Goal: Task Accomplishment & Management: Manage account settings

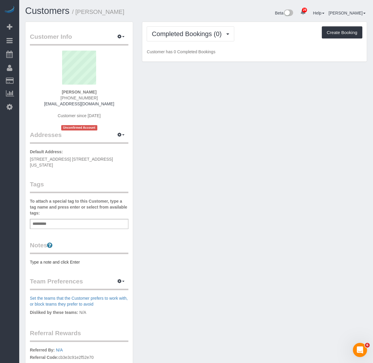
click at [189, 74] on div "Customer Info Edit Contact Info Send Message Email Preferences Special Sales Ta…" at bounding box center [196, 226] width 351 height 408
click at [63, 255] on div "Notes Type a note and click Enter" at bounding box center [79, 253] width 98 height 24
click at [60, 266] on div "Customer Info Edit Contact Info Send Message Email Preferences Special Sales Ta…" at bounding box center [78, 222] width 107 height 401
click at [76, 262] on pre "Type a note and click Enter" at bounding box center [79, 262] width 98 height 6
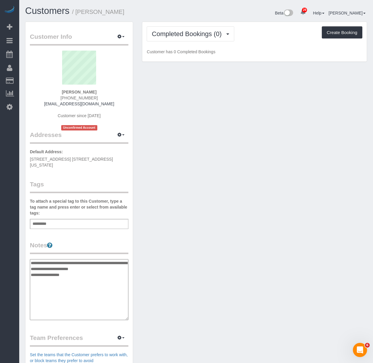
type textarea "**********"
click at [86, 223] on div "Add a tag" at bounding box center [79, 224] width 98 height 10
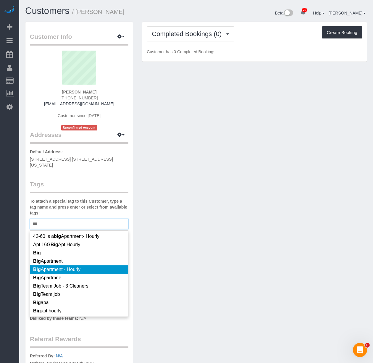
type input "***"
click at [64, 269] on span "Big Apartment - Hourly" at bounding box center [56, 269] width 47 height 5
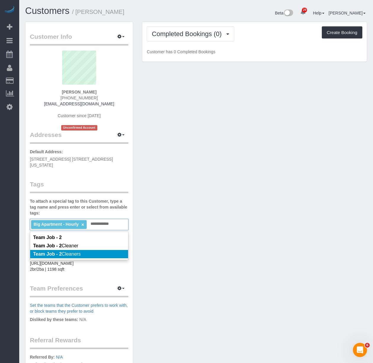
type input "**********"
click at [74, 250] on li "Team Job - 2 Cleaners" at bounding box center [79, 254] width 98 height 8
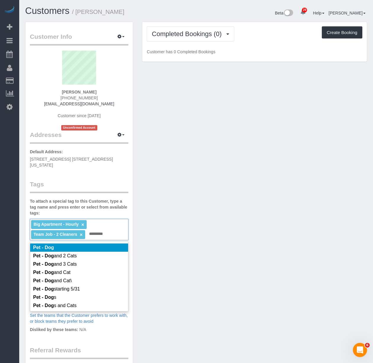
type input "*********"
click at [74, 245] on li "Pet - Dog" at bounding box center [79, 247] width 98 height 8
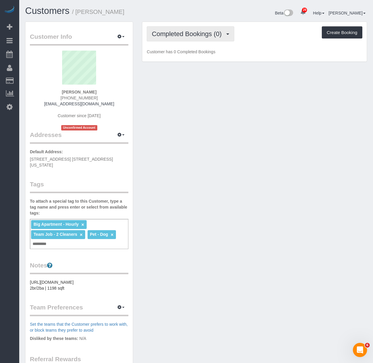
click at [158, 36] on span "Completed Bookings (0)" at bounding box center [188, 33] width 73 height 7
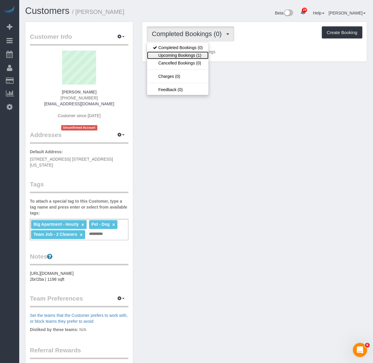
click at [162, 56] on link "Upcoming Bookings (1)" at bounding box center [177, 55] width 61 height 8
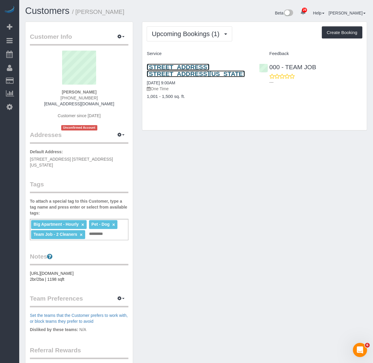
click at [218, 69] on link "170 West End Avenue, Apt. 25n, New York, NY 10023" at bounding box center [196, 71] width 98 height 14
click at [199, 117] on div "Upcoming Bookings (1) Completed Bookings (0) Upcoming Bookings (1) Cancelled Bo…" at bounding box center [254, 76] width 224 height 108
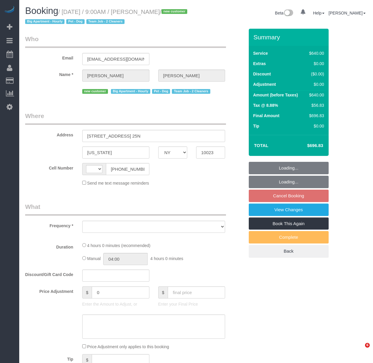
select select "NY"
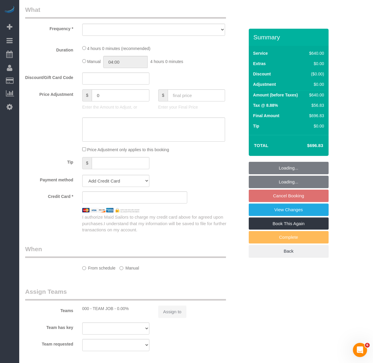
select select "string:[GEOGRAPHIC_DATA]"
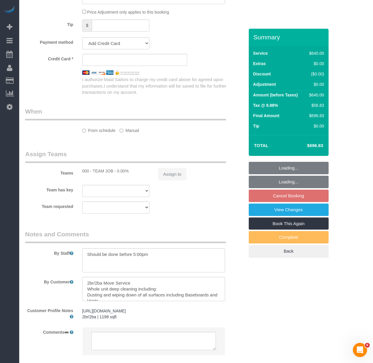
select select "string:stripe-pm_1SCj3e4VGloSiKo7VN0dCe0h"
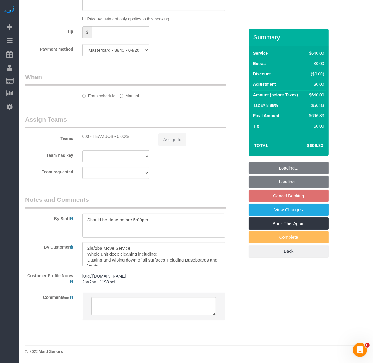
select select "object:829"
select select "2"
select select "240"
select select "spot2"
select select "number:89"
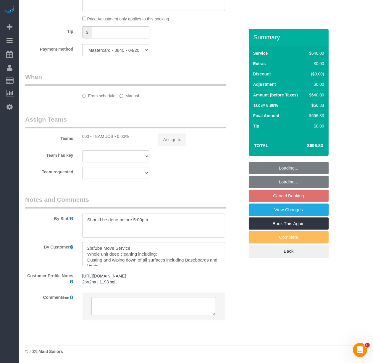
select select "number:71"
select select "number:13"
select select "number:5"
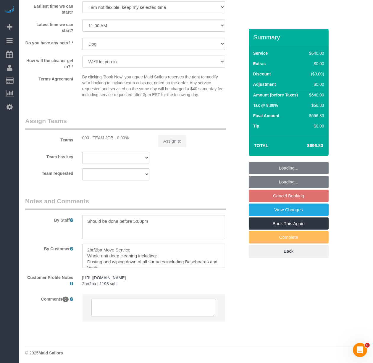
scroll to position [573, 0]
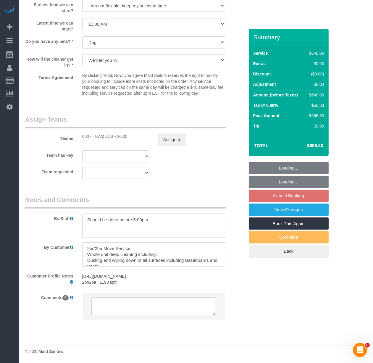
select select "object:1482"
click at [104, 302] on textarea at bounding box center [153, 306] width 125 height 18
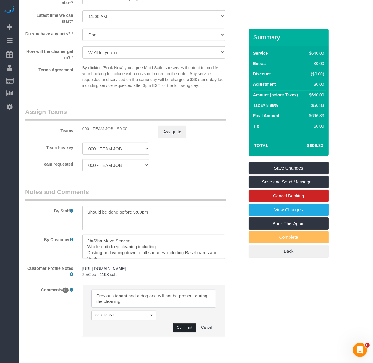
type textarea "Previous tenant had a dog and will not be present during the cleaning"
click at [175, 332] on button "Comment" at bounding box center [184, 327] width 23 height 9
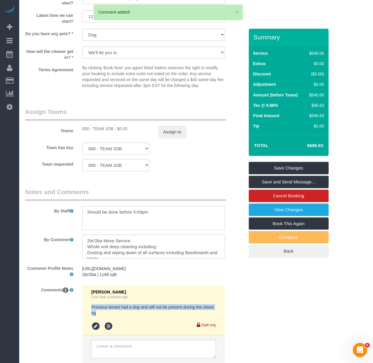
drag, startPoint x: 93, startPoint y: 316, endPoint x: 86, endPoint y: 311, distance: 8.2
click at [86, 311] on li "Irene Flores Less than a minute ago Previous tenant had a dog and will not be p…" at bounding box center [153, 310] width 142 height 51
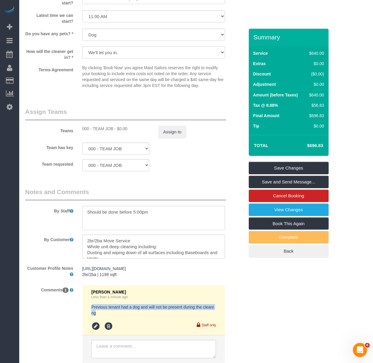
copy pre "Previous tenant had a dog and will not be present during the cleaning"
click at [209, 118] on legend "Assign Teams" at bounding box center [125, 113] width 201 height 13
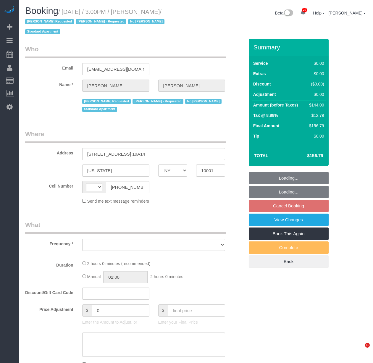
select select "NY"
select select "object:580"
select select "string:[GEOGRAPHIC_DATA]"
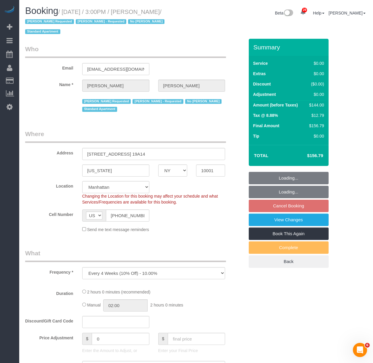
select select "object:833"
select select "string:stripe-pm_1RTwsW4VGloSiKo7Xo9CQ1gS"
select select "1"
select select "number:89"
select select "number:90"
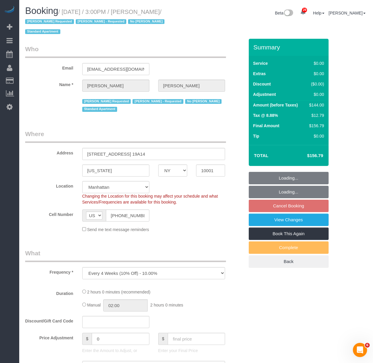
select select "number:15"
select select "number:5"
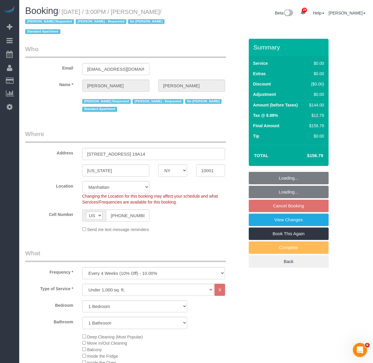
select select "spot8"
select select "1"
